Goal: Information Seeking & Learning: Learn about a topic

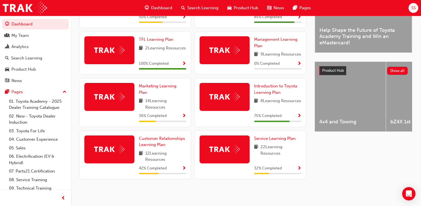
scroll to position [181, 0]
click at [231, 143] on div at bounding box center [225, 149] width 50 height 28
click at [299, 168] on span "Show Progress" at bounding box center [299, 168] width 4 height 5
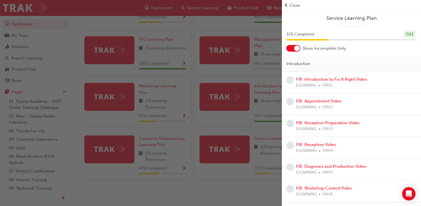
click at [295, 6] on span "Close" at bounding box center [295, 5] width 11 height 6
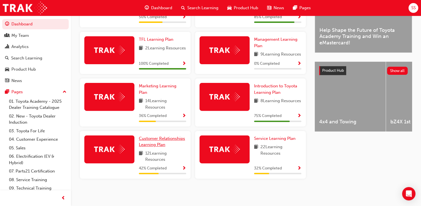
click at [162, 138] on span "Customer Relationships Learning Plan" at bounding box center [162, 141] width 46 height 11
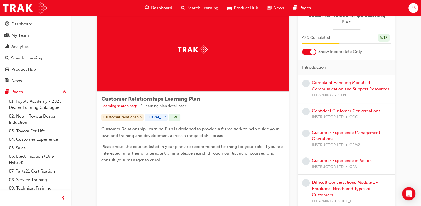
scroll to position [3, 0]
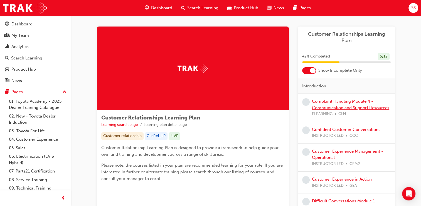
click at [327, 99] on link "Complaint Handling Module 4 - Communication and Support Resources" at bounding box center [350, 104] width 77 height 11
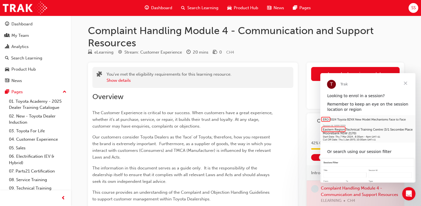
click at [160, 6] on span "Dashboard" at bounding box center [161, 8] width 21 height 6
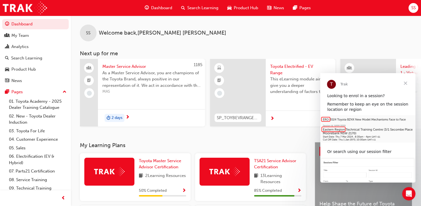
click at [406, 82] on span "Close" at bounding box center [406, 83] width 20 height 20
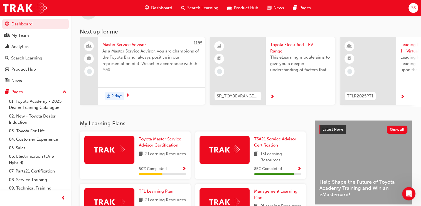
scroll to position [111, 0]
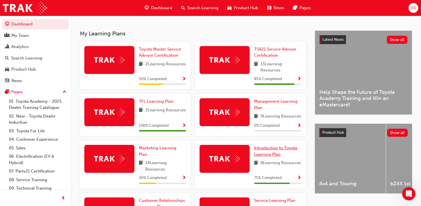
click at [266, 157] on span "Introduction to Toyota Learning Plan" at bounding box center [275, 150] width 43 height 11
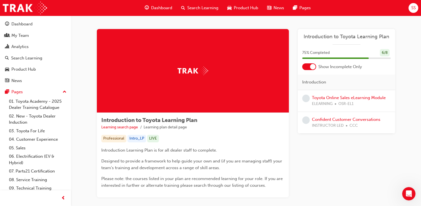
click at [238, 7] on span "Product Hub" at bounding box center [246, 8] width 25 height 6
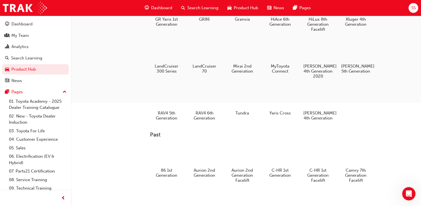
scroll to position [54, 0]
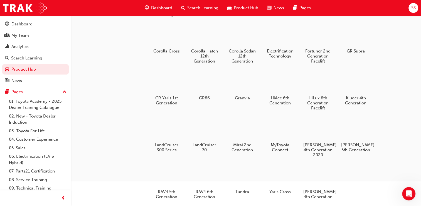
click at [169, 7] on span "Dashboard" at bounding box center [161, 8] width 21 height 6
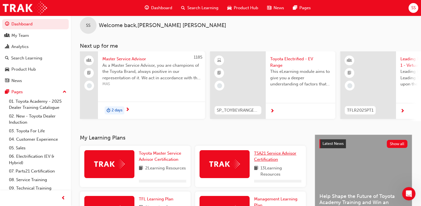
scroll to position [54, 0]
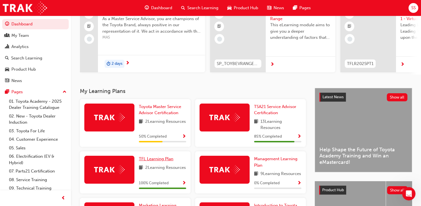
click at [167, 161] on span "TFL Learning Plan" at bounding box center [156, 158] width 35 height 5
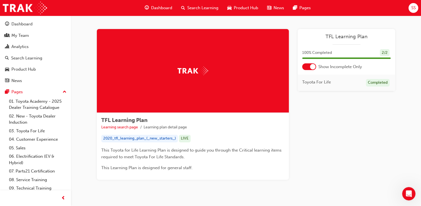
click at [159, 8] on span "Dashboard" at bounding box center [161, 8] width 21 height 6
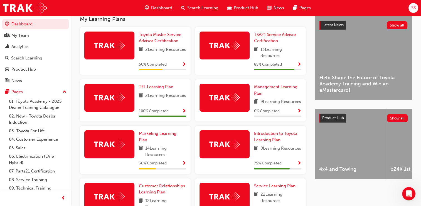
scroll to position [125, 0]
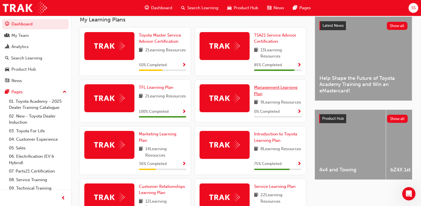
click at [271, 88] on span "Management Learning Plan" at bounding box center [275, 90] width 43 height 11
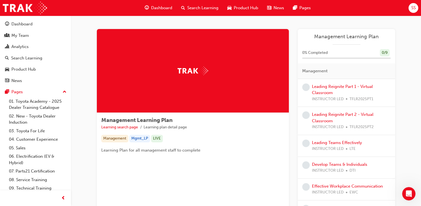
click at [165, 6] on span "Dashboard" at bounding box center [161, 8] width 21 height 6
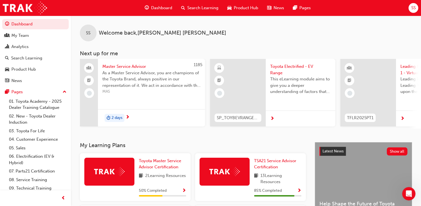
click at [163, 6] on span "Dashboard" at bounding box center [161, 8] width 21 height 6
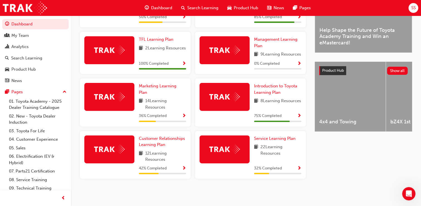
scroll to position [181, 0]
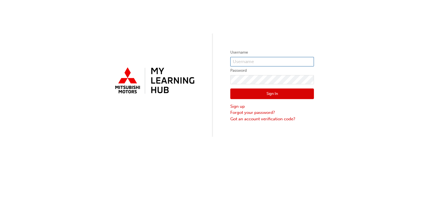
type input "0005365307"
click at [273, 92] on button "Sign In" at bounding box center [272, 93] width 84 height 11
